Goal: Transaction & Acquisition: Purchase product/service

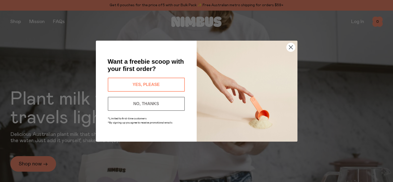
click at [293, 46] on circle "Close dialog" at bounding box center [290, 47] width 9 height 9
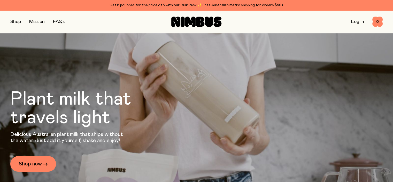
click at [14, 22] on button "button" at bounding box center [15, 21] width 11 height 7
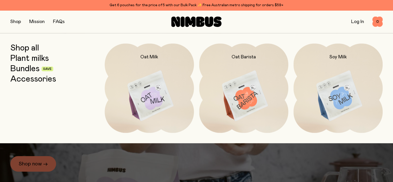
click at [34, 48] on link "Shop all" at bounding box center [24, 47] width 29 height 9
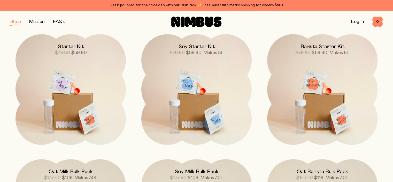
scroll to position [387, 0]
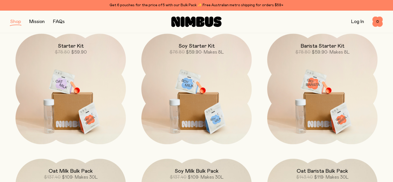
click at [91, 81] on img at bounding box center [70, 99] width 110 height 130
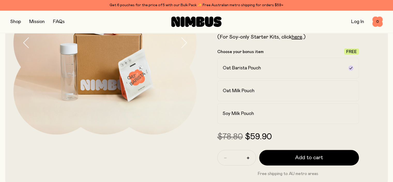
scroll to position [95, 0]
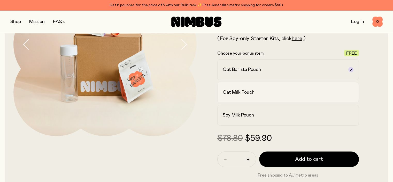
click at [262, 95] on div "Oat Milk Pouch" at bounding box center [284, 92] width 122 height 6
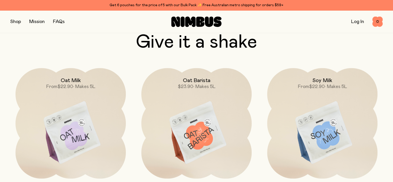
scroll to position [1570, 0]
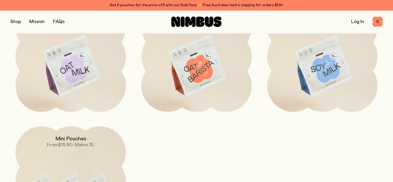
click at [190, 69] on img at bounding box center [196, 66] width 110 height 130
